Goal: Book appointment/travel/reservation

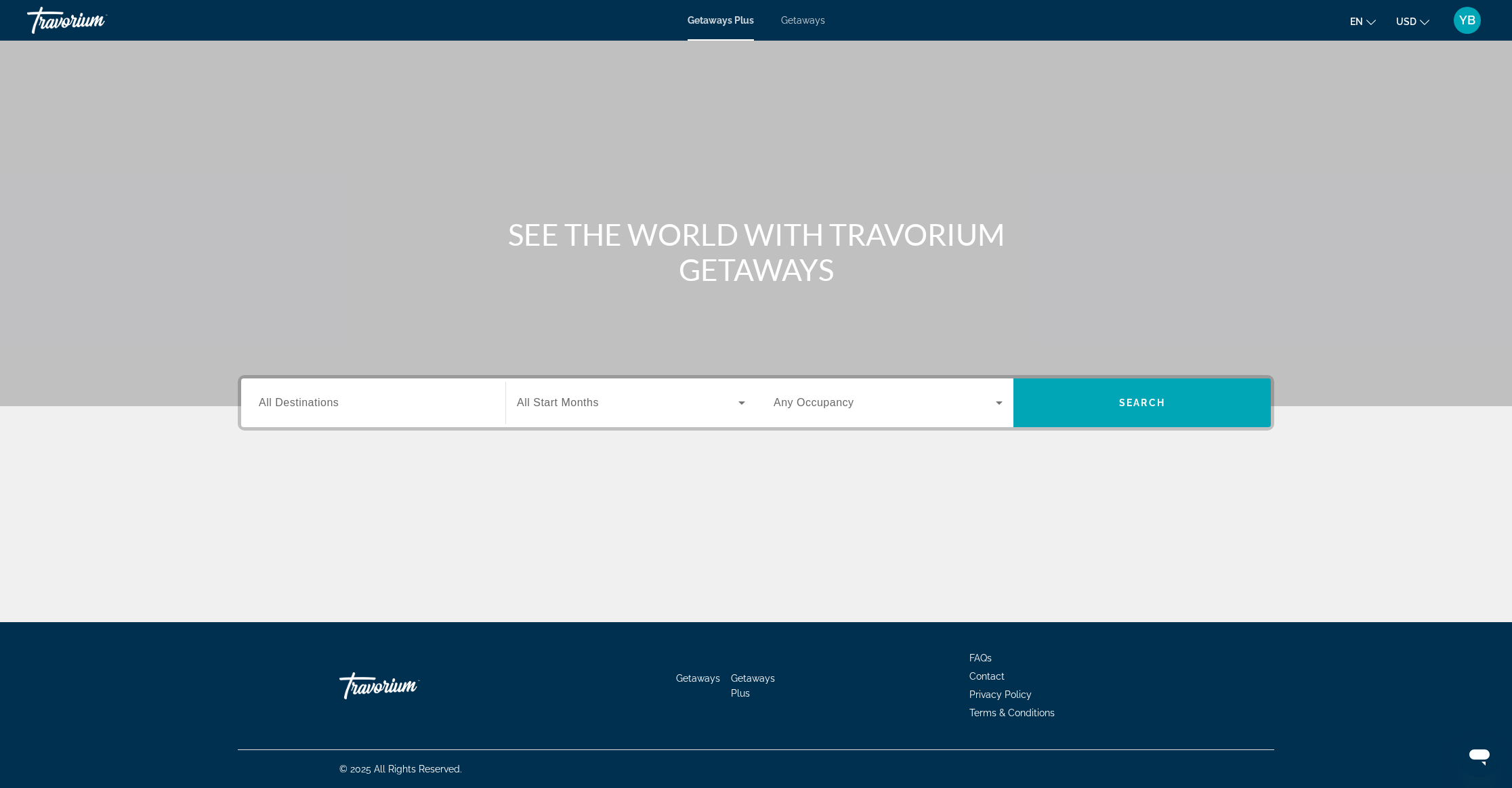
click at [1455, 25] on div "YB" at bounding box center [1467, 20] width 27 height 27
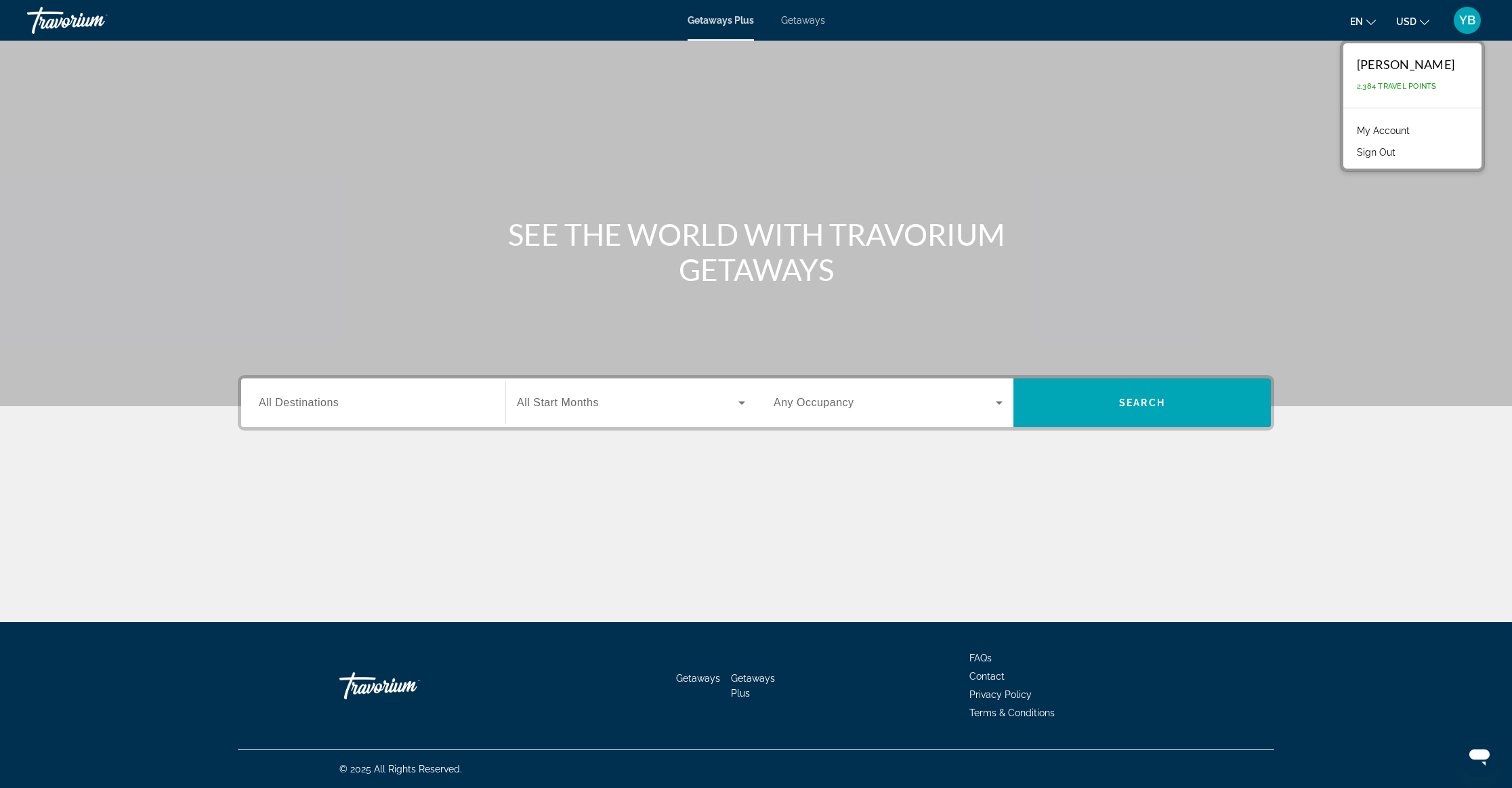
click at [1406, 122] on link "My Account" at bounding box center [1383, 131] width 66 height 18
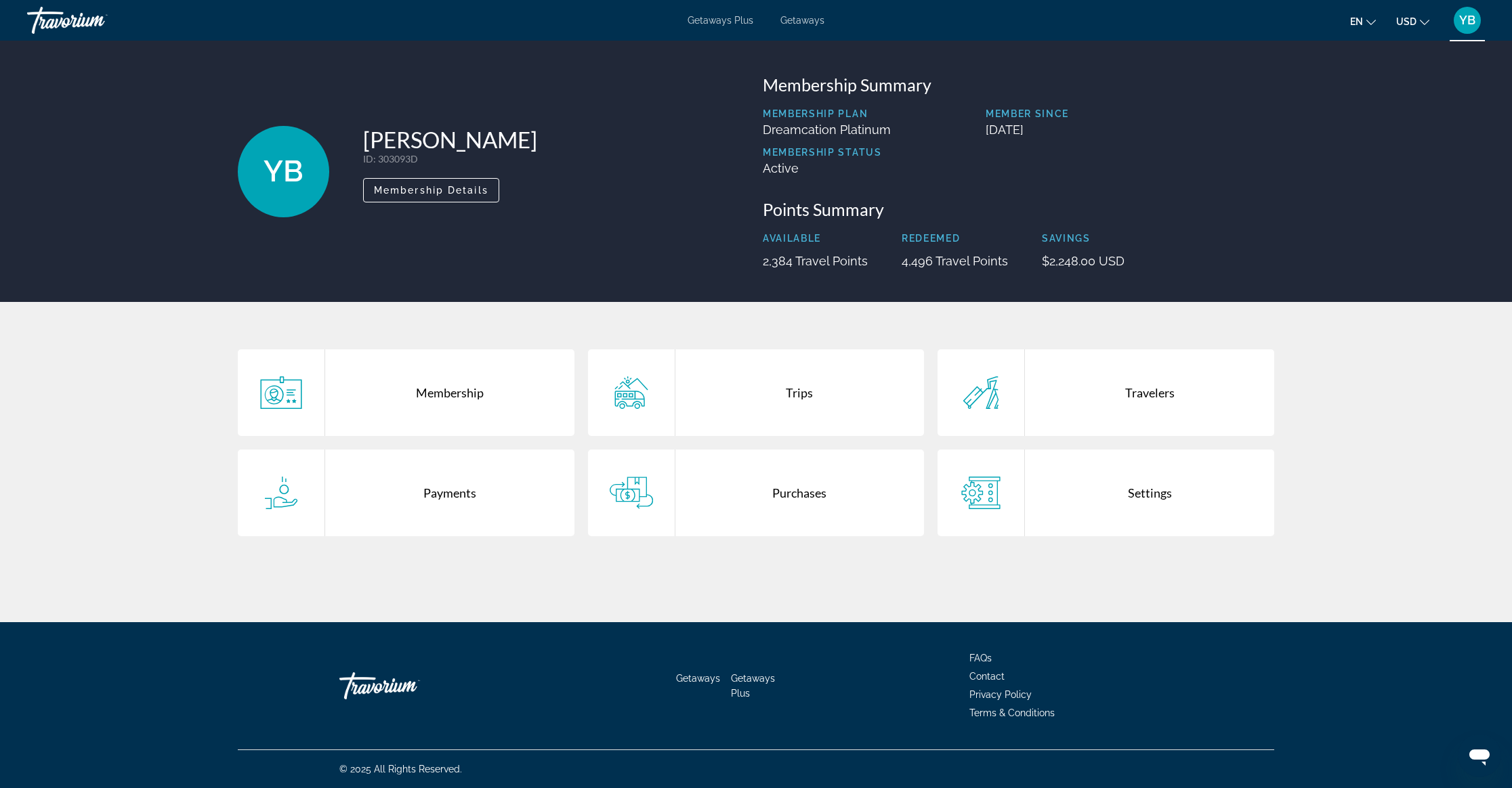
click at [798, 508] on div "Purchases" at bounding box center [799, 492] width 249 height 87
click at [721, 20] on span "Getaways Plus" at bounding box center [721, 21] width 65 height 11
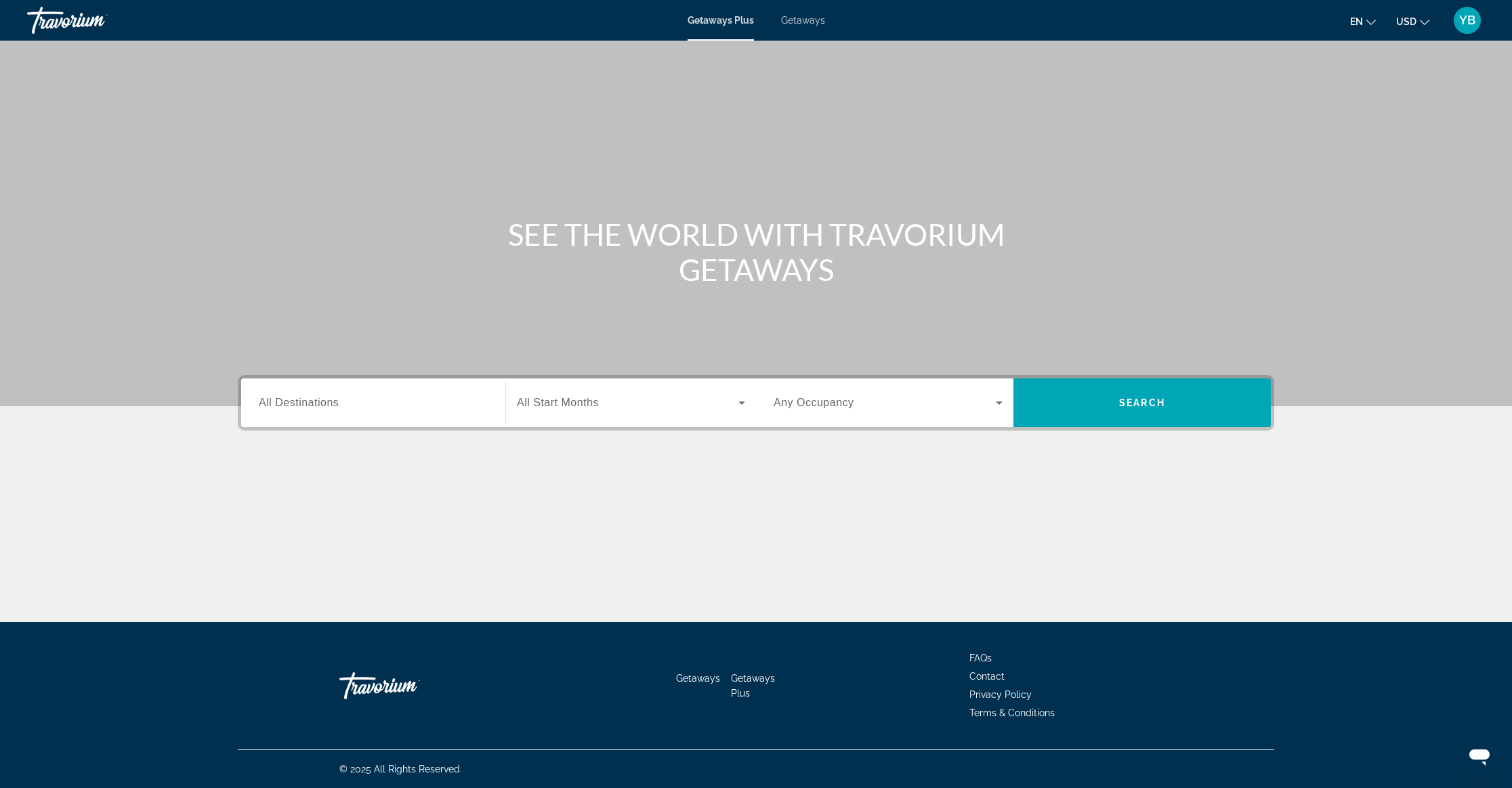
click at [371, 387] on div "Search widget" at bounding box center [373, 403] width 229 height 38
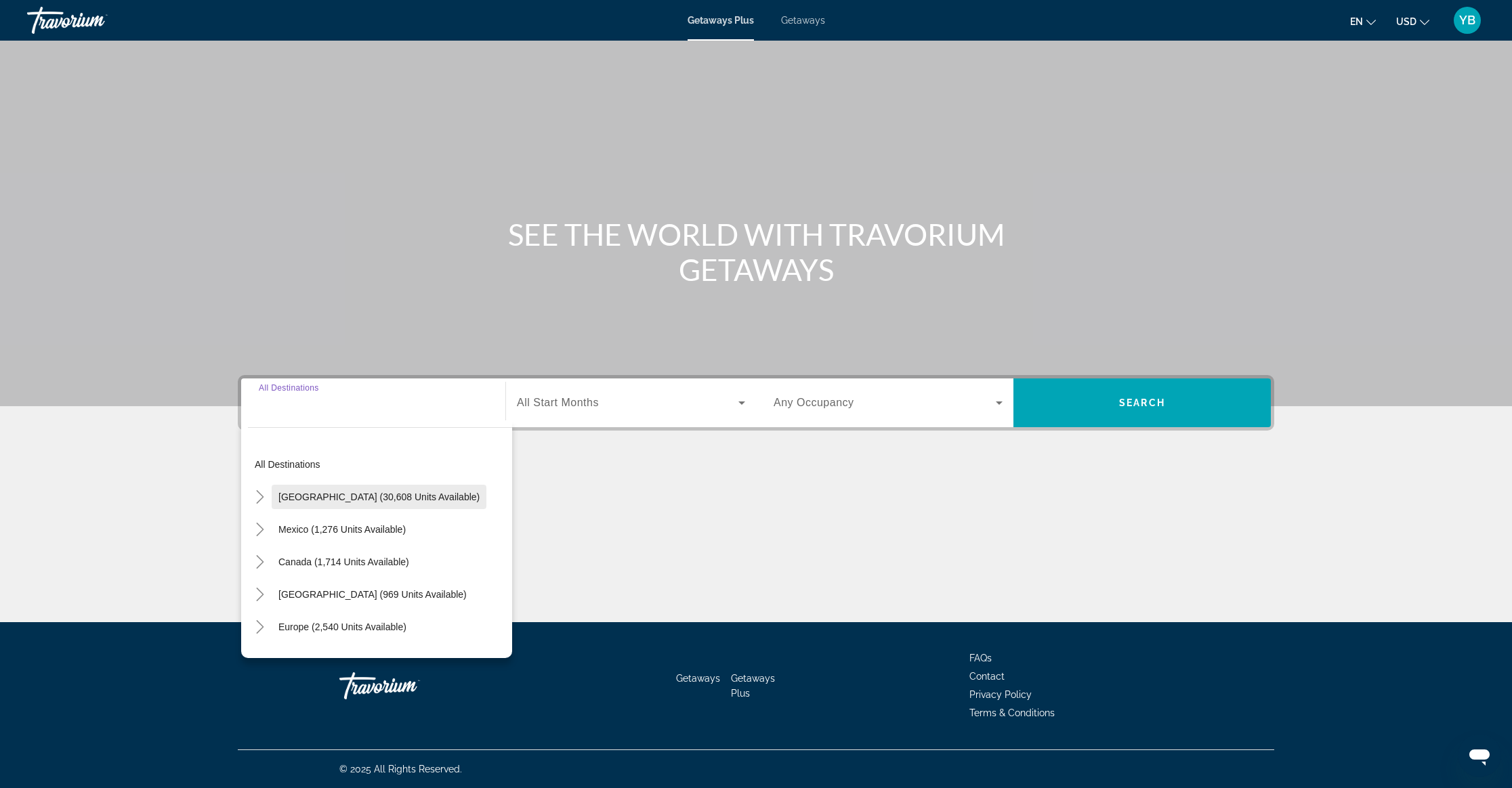
click at [386, 482] on span "Search widget" at bounding box center [379, 496] width 214 height 33
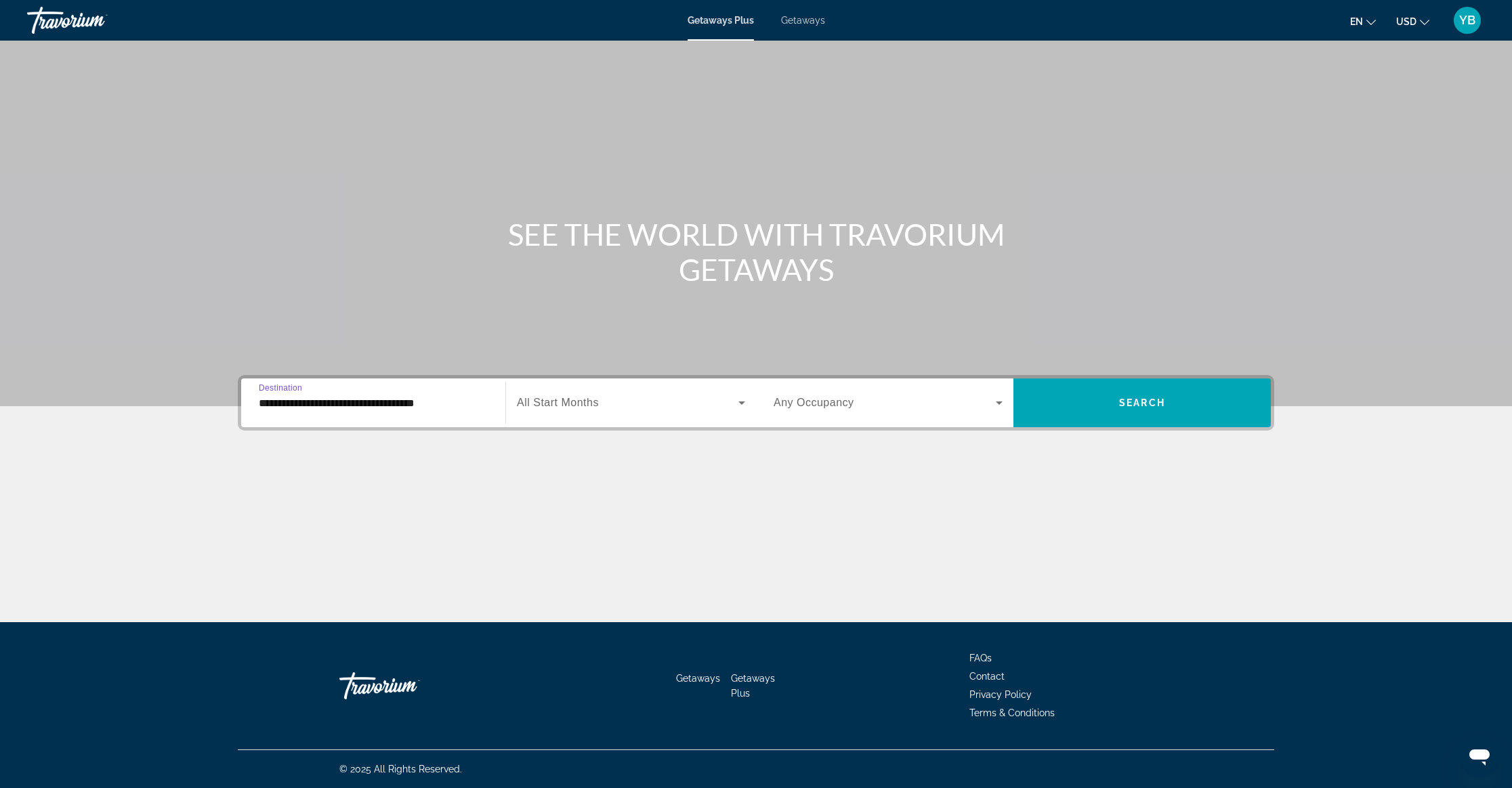
click at [308, 406] on input "**********" at bounding box center [373, 403] width 229 height 16
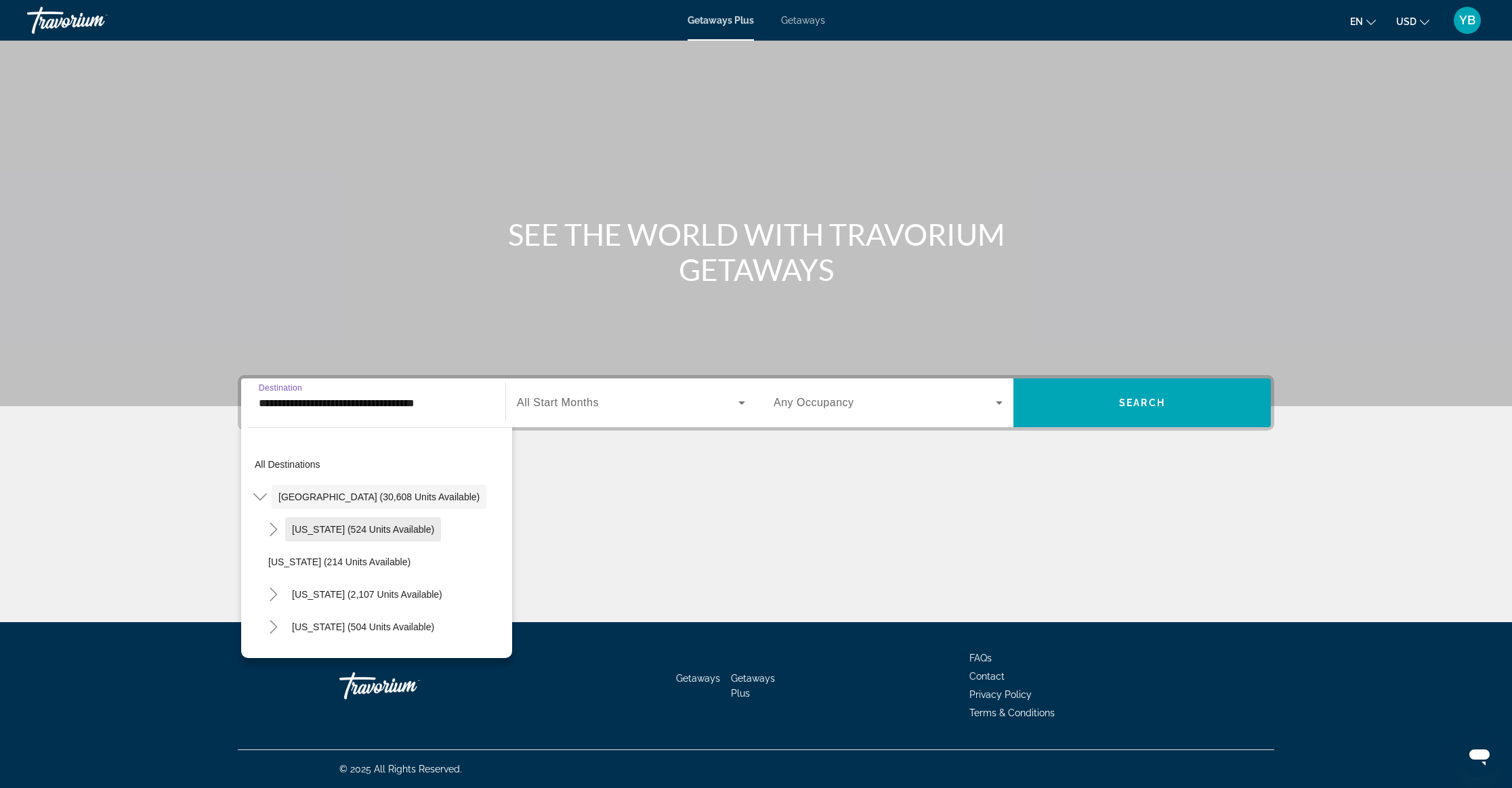
click at [321, 530] on span "[US_STATE] (524 units available)" at bounding box center [363, 530] width 142 height 11
type input "**********"
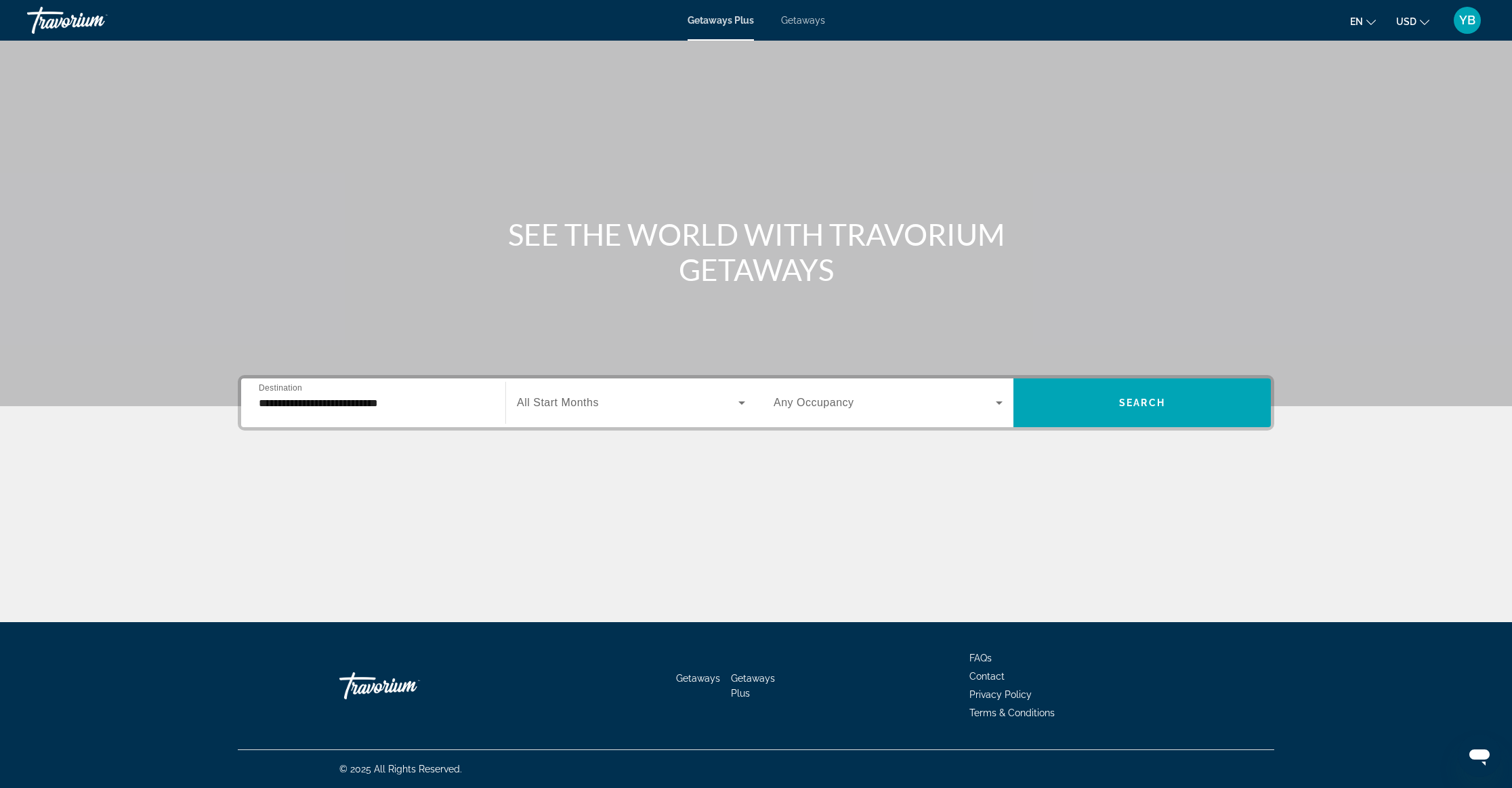
click at [555, 398] on span "All Start Months" at bounding box center [557, 402] width 82 height 11
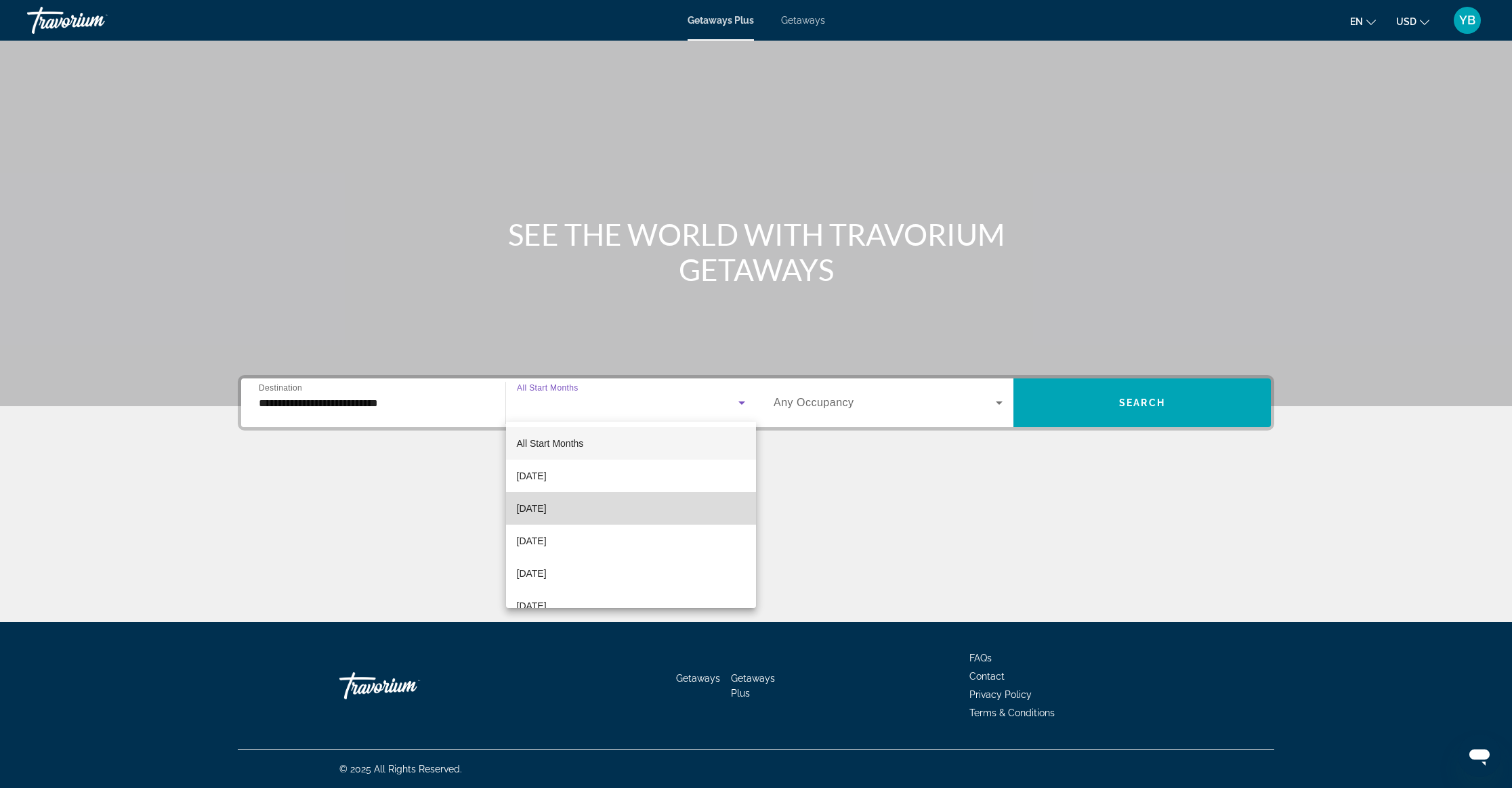
click at [670, 496] on mat-option "[DATE]" at bounding box center [631, 508] width 250 height 33
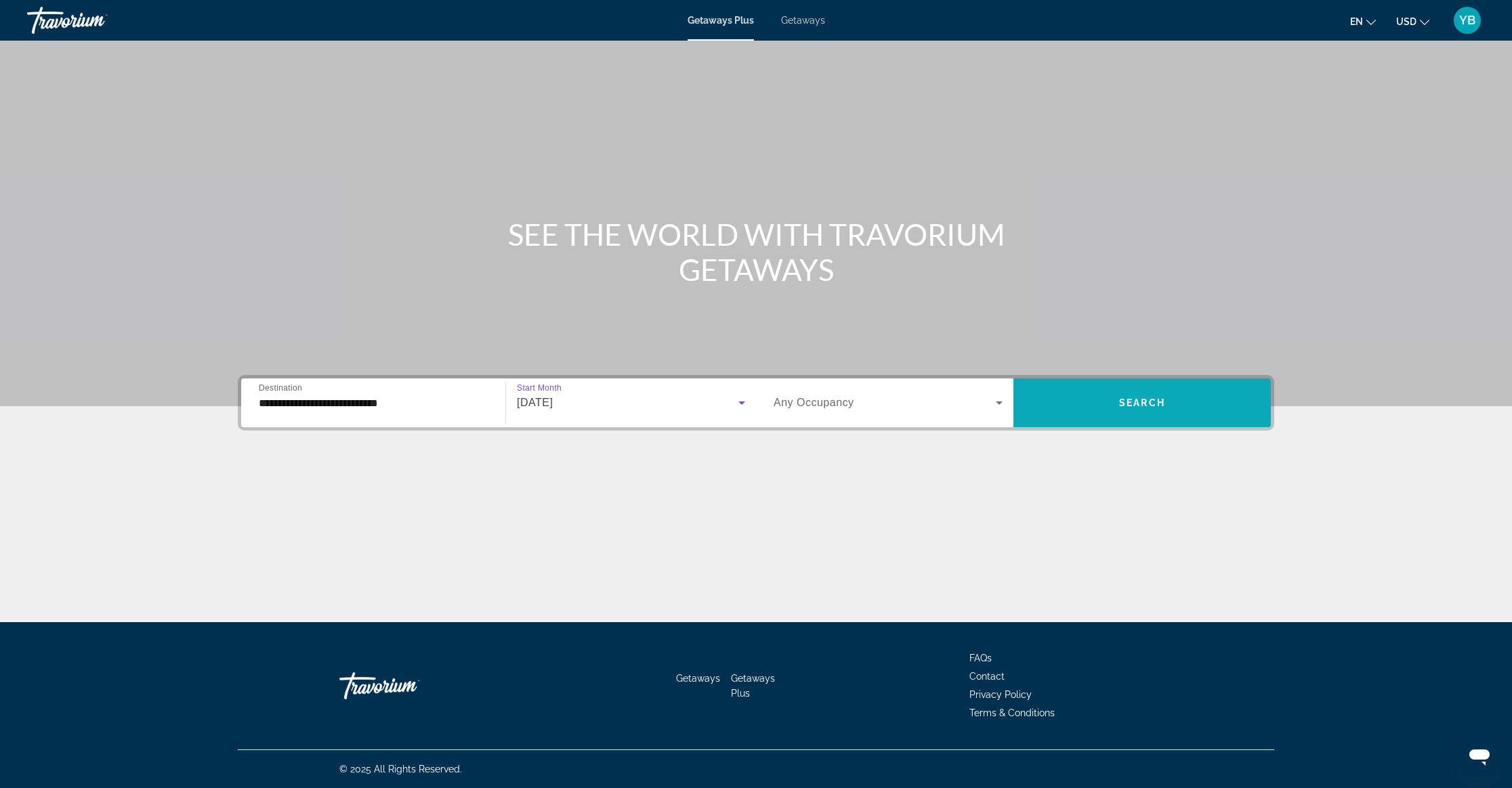
click at [1143, 405] on span "Search" at bounding box center [1142, 403] width 46 height 11
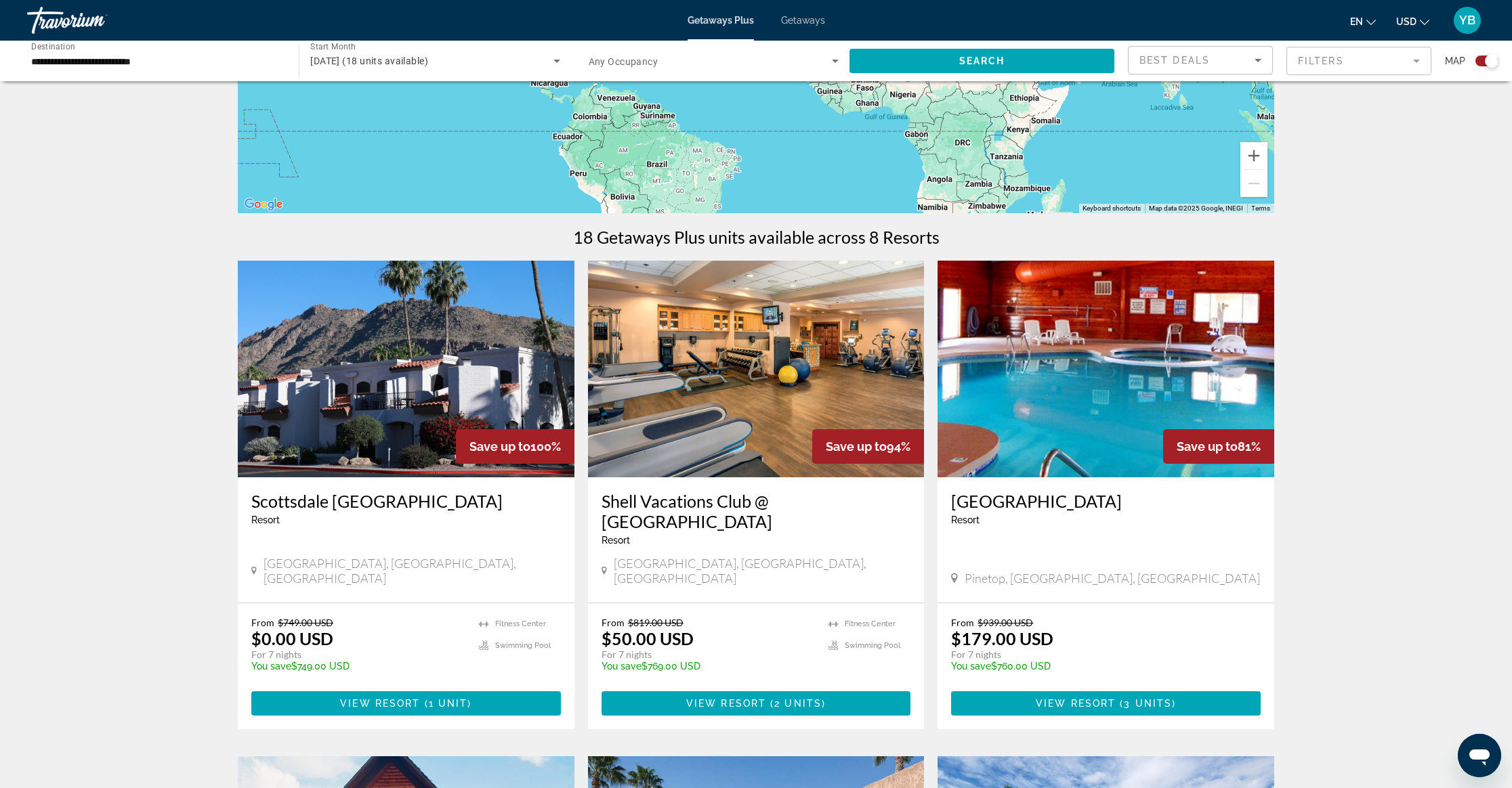
scroll to position [326, 0]
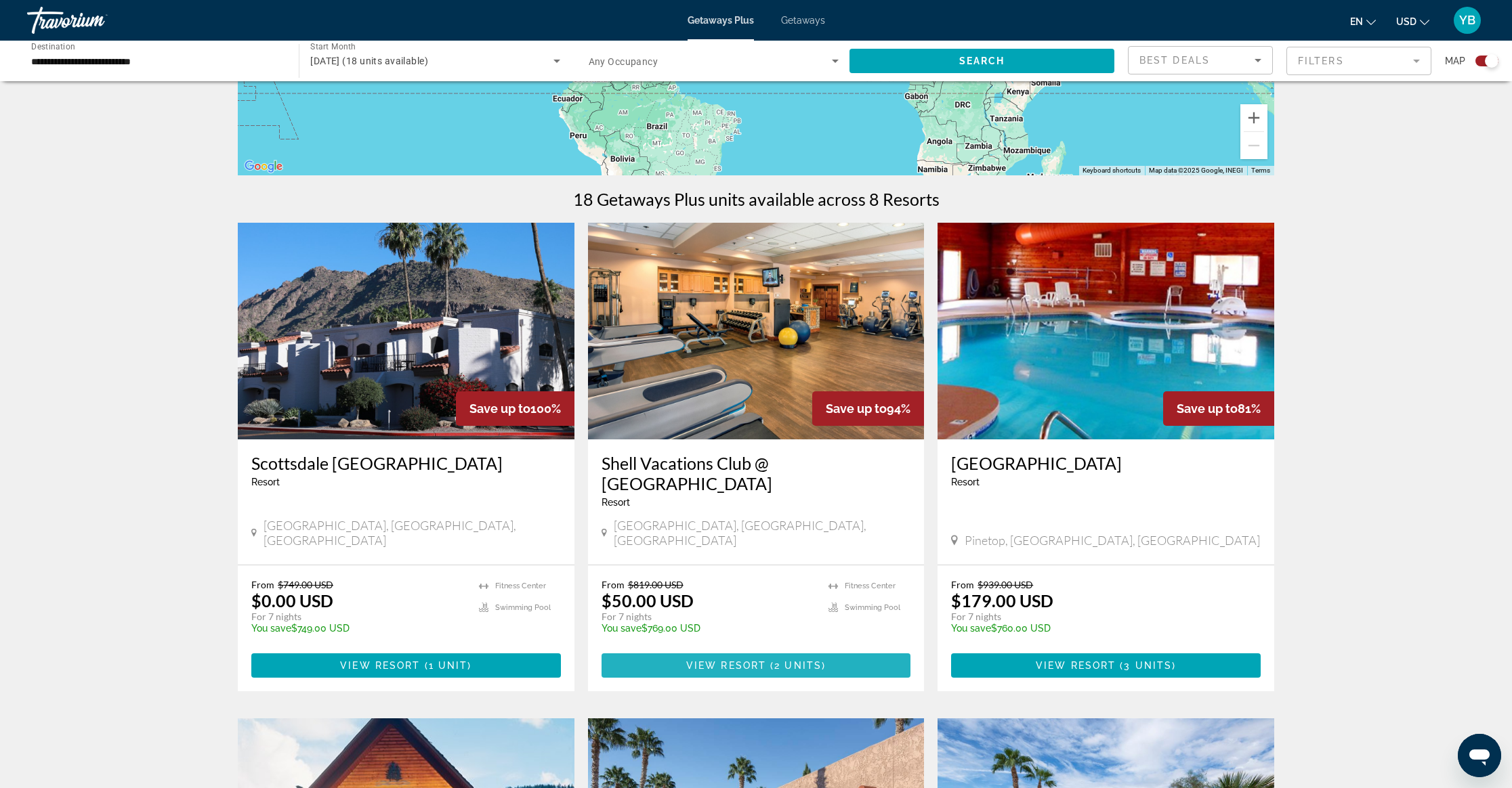
click at [736, 649] on span "Main content" at bounding box center [756, 665] width 309 height 33
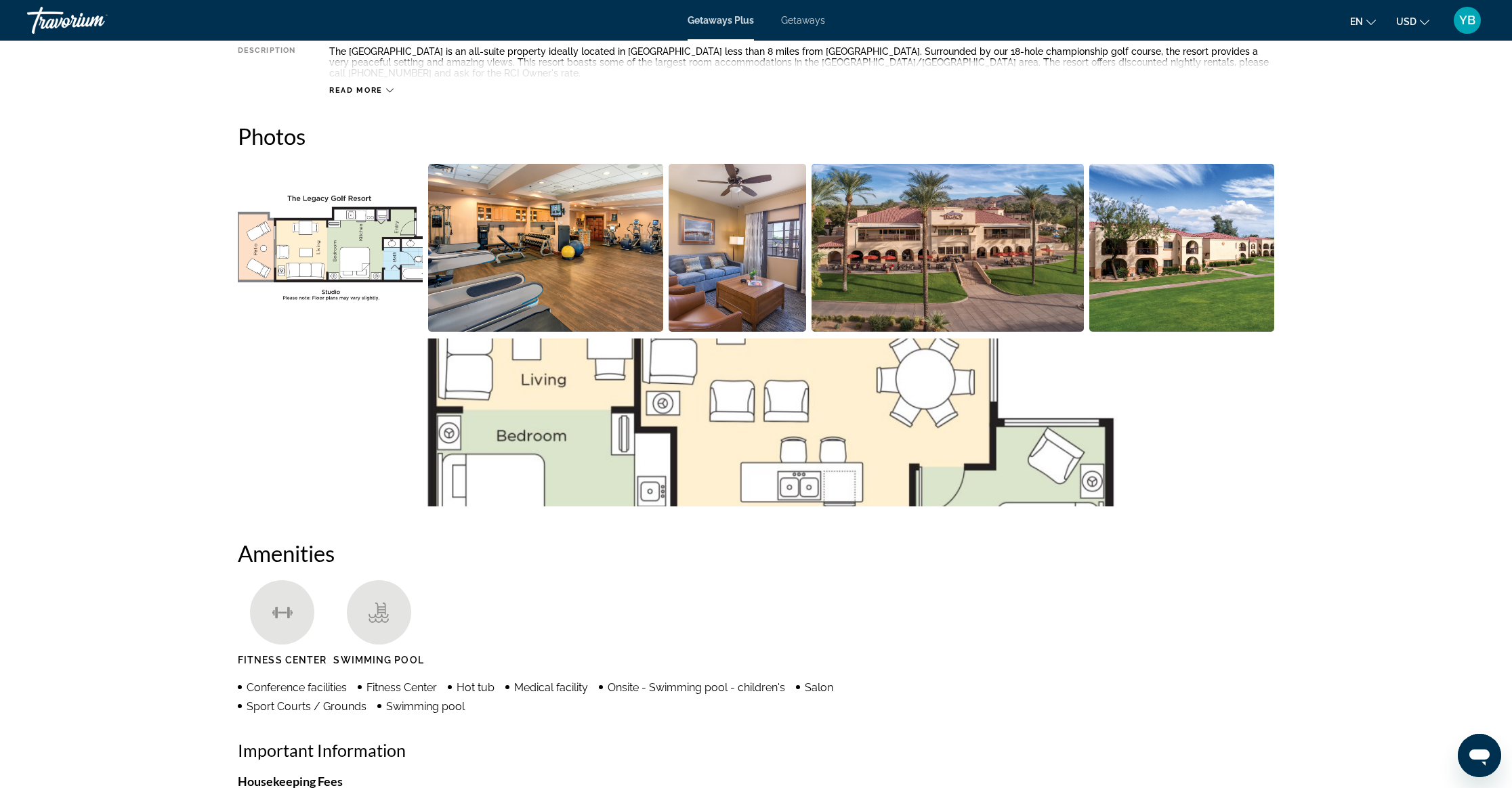
scroll to position [196, 0]
